Goal: Task Accomplishment & Management: Manage account settings

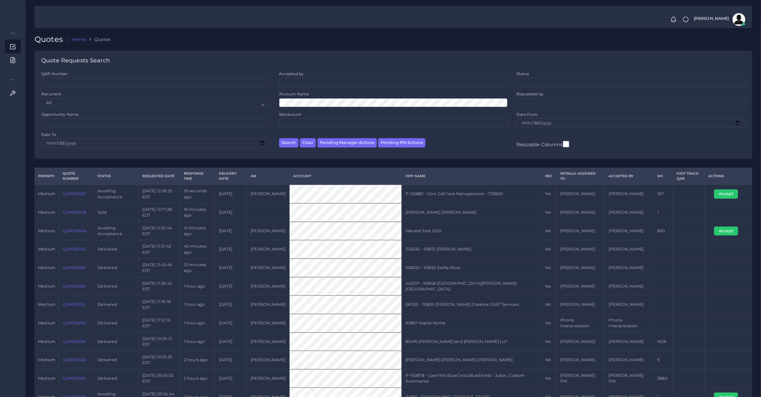
click at [80, 197] on td "QAR126607" at bounding box center [76, 194] width 35 height 19
copy link "QAR126607"
click at [721, 193] on button "Accept" at bounding box center [726, 193] width 24 height 9
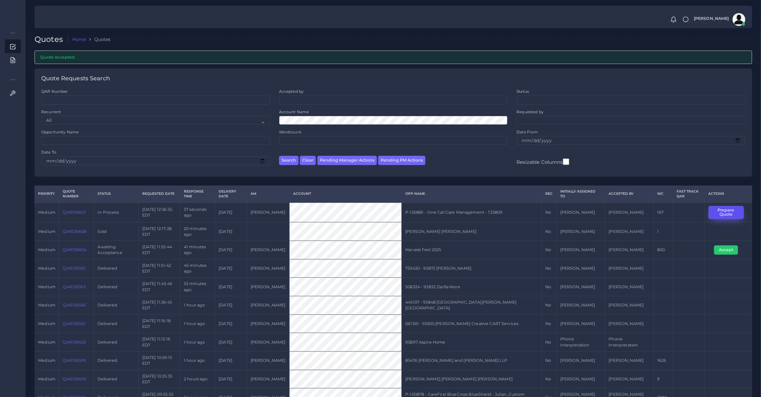
click at [726, 209] on button "Prepare Quote" at bounding box center [726, 212] width 35 height 13
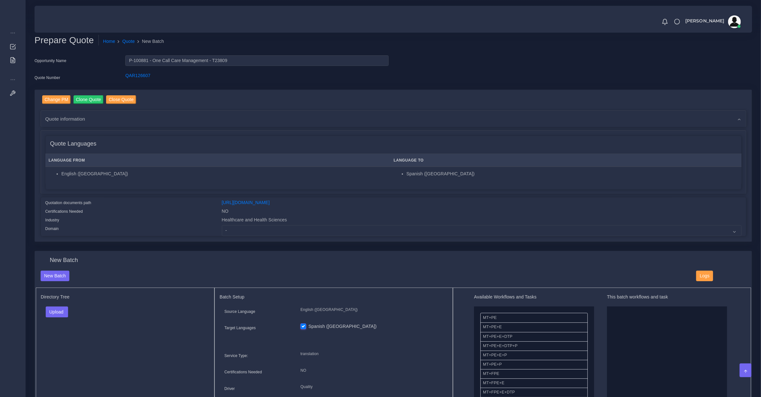
click at [358, 236] on div "Change PM Clone Quote Close Quote Quote information AM Diego Leotta" at bounding box center [393, 166] width 717 height 152
click at [368, 225] on select "- Advertising and Media Agriculture, Forestry and Fishing Architecture, Buildin…" at bounding box center [482, 230] width 520 height 11
select select "Healthcare and Health Sciences"
click at [222, 225] on select "- Advertising and Media Agriculture, Forestry and Fishing Architecture, Buildin…" at bounding box center [482, 230] width 520 height 11
click at [52, 309] on button "Upload" at bounding box center [57, 311] width 23 height 11
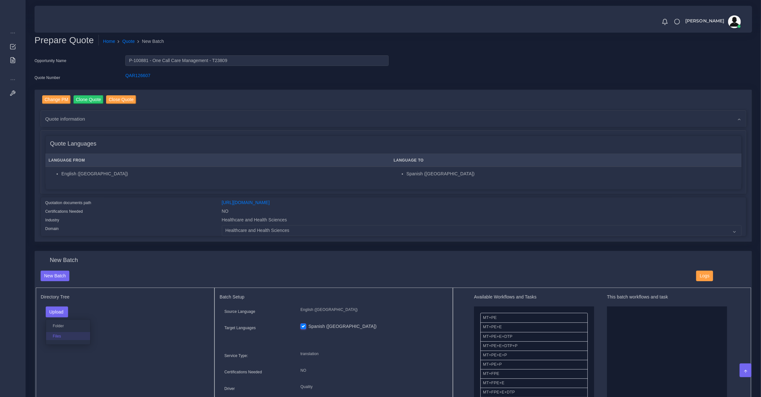
click at [62, 335] on label "Files" at bounding box center [68, 336] width 44 height 8
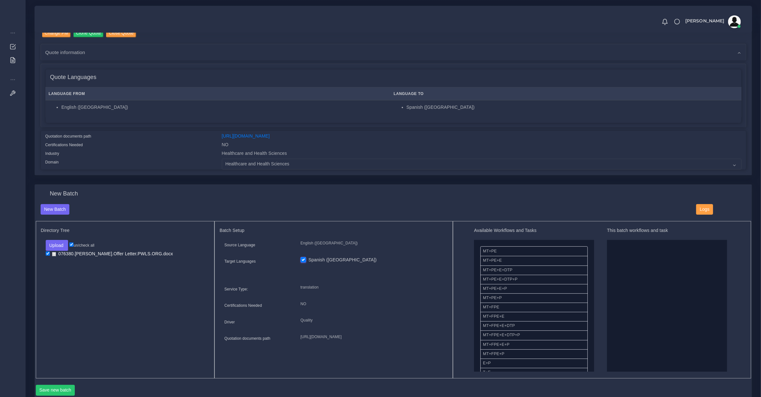
scroll to position [67, 0]
drag, startPoint x: 614, startPoint y: 335, endPoint x: 678, endPoint y: 326, distance: 64.6
click at [55, 393] on button "Save new batch" at bounding box center [55, 390] width 39 height 11
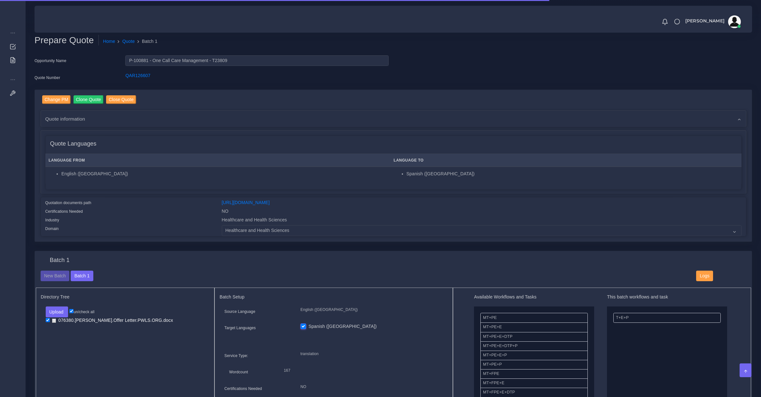
scroll to position [270, 0]
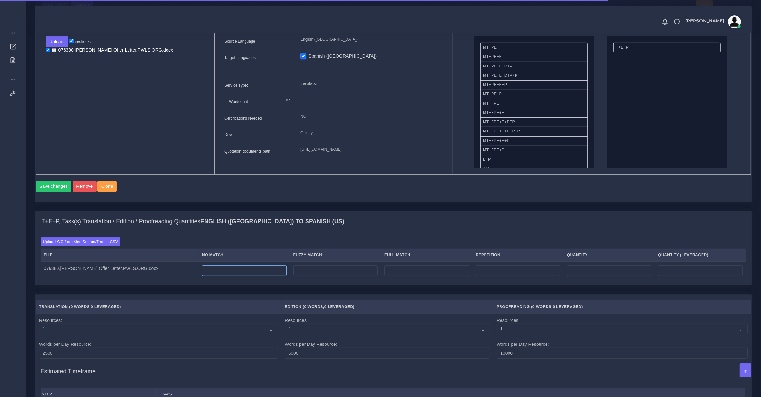
click at [221, 276] on input "number" at bounding box center [244, 270] width 84 height 11
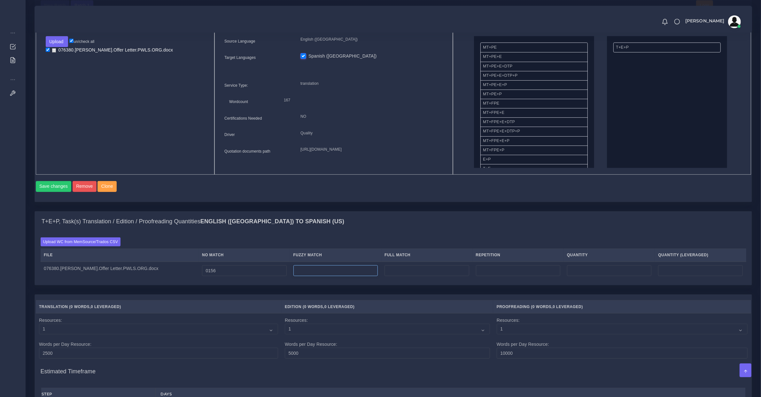
type input "156"
type input "3"
type input "159"
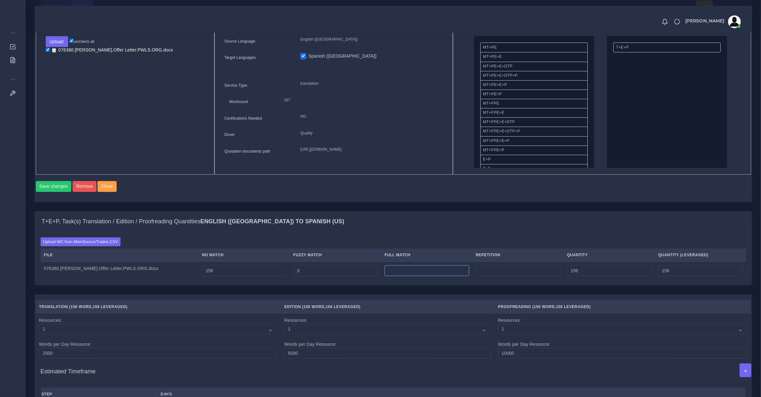
type input "157"
type input "5"
type input "164"
type input "158"
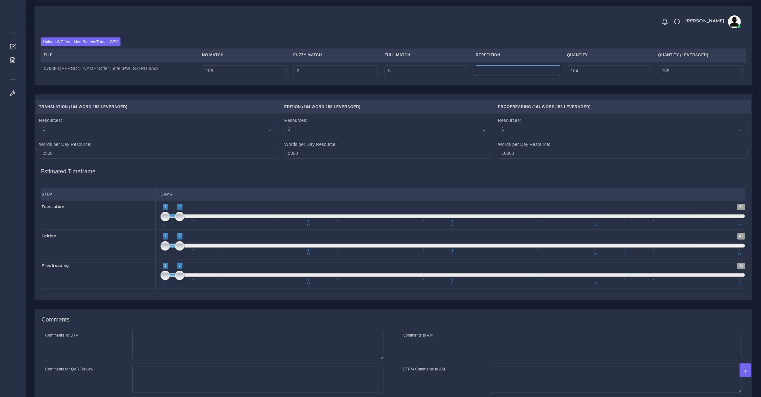
scroll to position [532, 0]
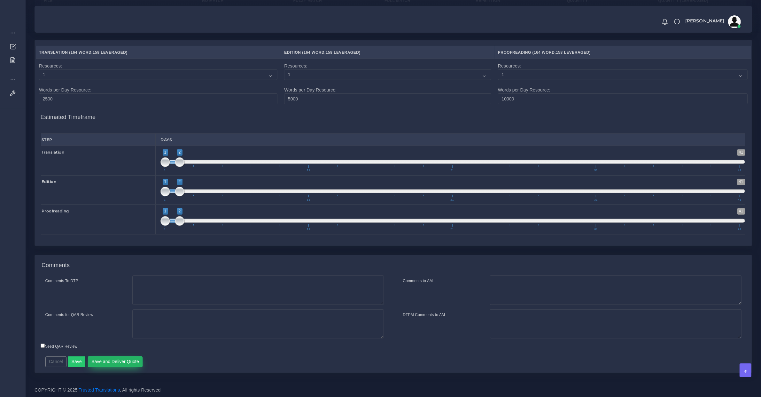
type input "0"
click at [109, 360] on button "Save and Deliver Quote" at bounding box center [115, 361] width 55 height 11
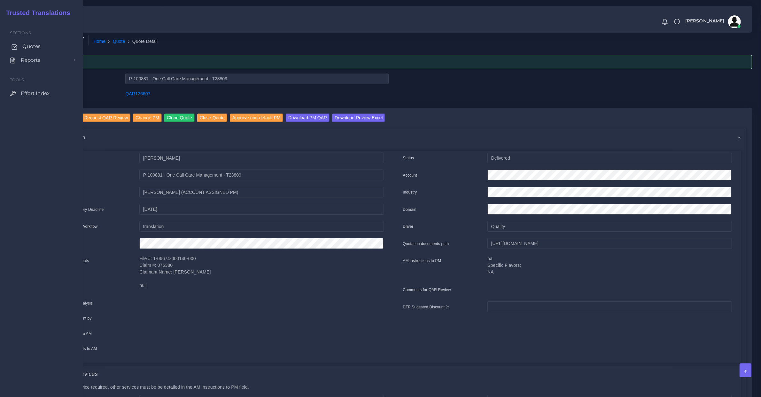
click at [17, 46] on icon at bounding box center [14, 47] width 6 height 6
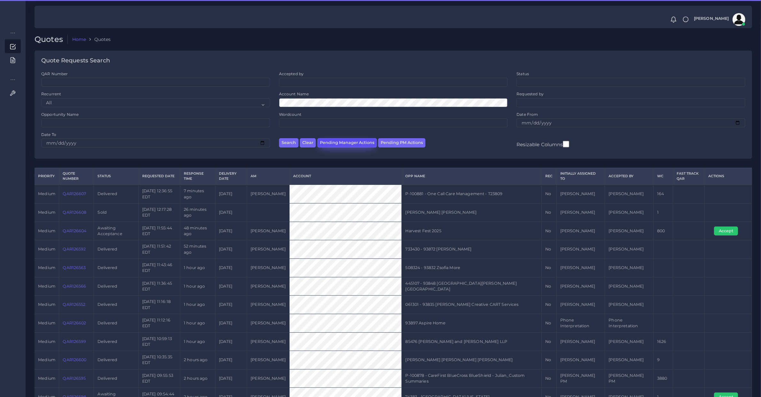
click at [349, 146] on button "Pending Manager Actions" at bounding box center [347, 142] width 59 height 9
select select "awaiting_manager_initial_review"
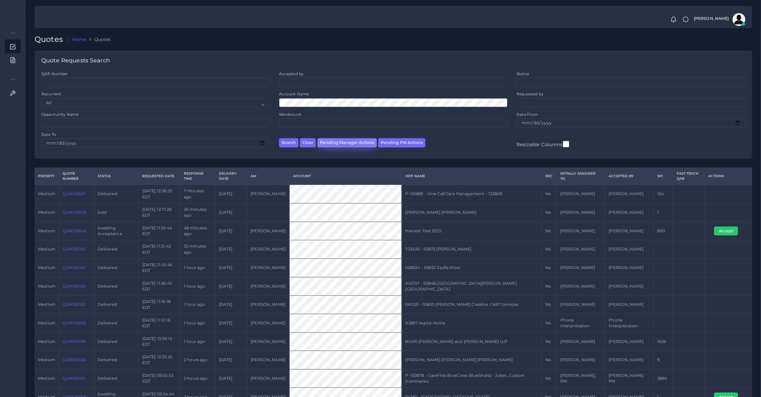
scroll to position [21, 0]
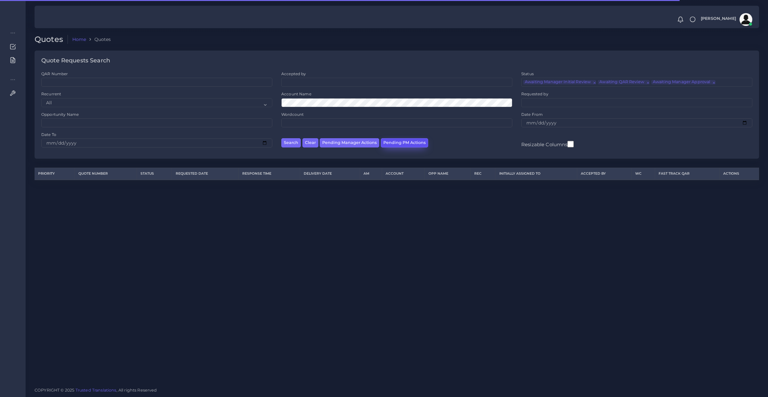
click at [398, 145] on button "Pending PM Actions" at bounding box center [404, 142] width 47 height 9
select select "awaiting_acceptance"
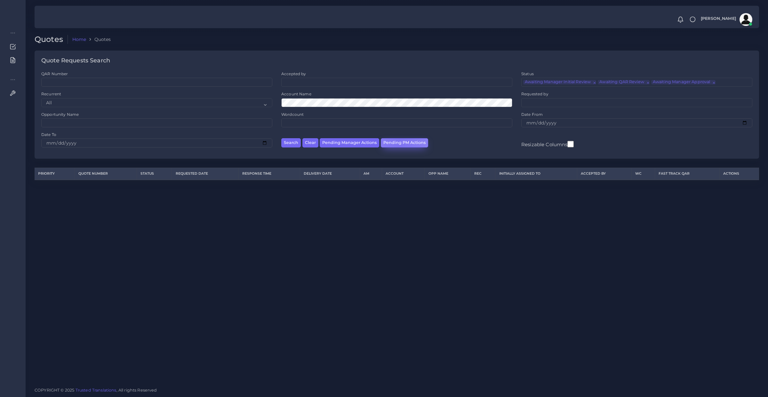
scroll to position [15, 0]
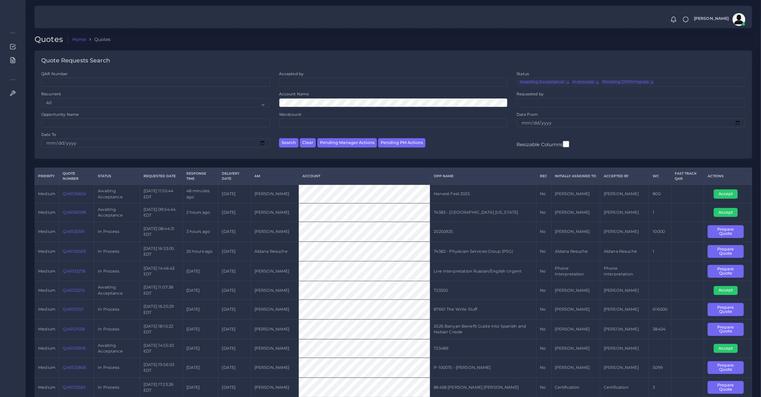
scroll to position [67, 0]
